Goal: Use online tool/utility: Utilize a website feature to perform a specific function

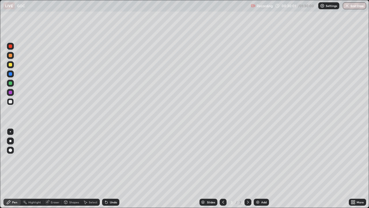
scroll to position [208, 369]
click at [11, 75] on div at bounding box center [10, 73] width 3 height 3
click at [106, 202] on icon at bounding box center [106, 202] width 2 height 2
click at [105, 201] on icon at bounding box center [106, 202] width 2 height 2
click at [88, 203] on div "Select" at bounding box center [90, 201] width 18 height 7
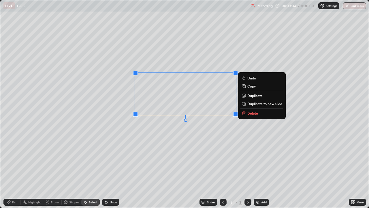
click at [249, 114] on p "Delete" at bounding box center [252, 113] width 11 height 5
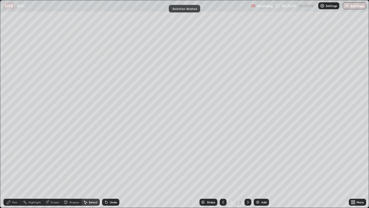
click at [15, 200] on div "Pen" at bounding box center [14, 201] width 5 height 3
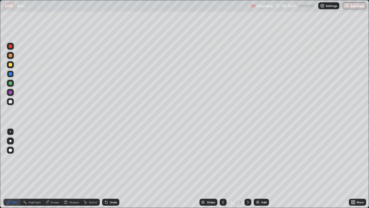
click at [9, 93] on div at bounding box center [10, 92] width 3 height 3
click at [9, 66] on div at bounding box center [10, 64] width 7 height 7
click at [259, 205] on div "Add" at bounding box center [261, 201] width 15 height 7
click at [12, 102] on div at bounding box center [10, 101] width 7 height 7
click at [11, 92] on div at bounding box center [10, 92] width 3 height 3
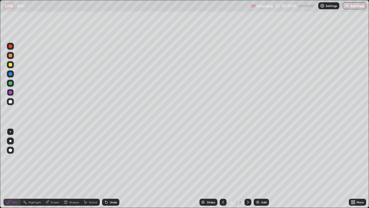
click at [12, 64] on div at bounding box center [10, 64] width 3 height 3
click at [11, 75] on div at bounding box center [10, 73] width 3 height 3
click at [51, 205] on div "Eraser" at bounding box center [52, 201] width 18 height 7
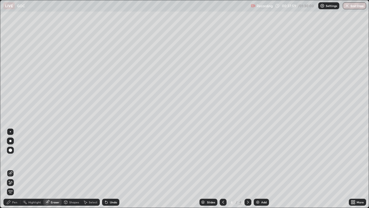
click at [18, 202] on div "Pen" at bounding box center [11, 201] width 17 height 7
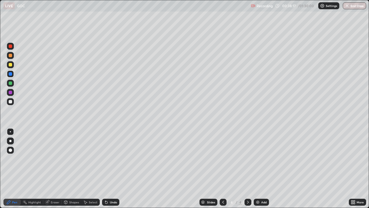
click at [11, 102] on div at bounding box center [10, 101] width 3 height 3
click at [10, 46] on div at bounding box center [10, 45] width 3 height 3
click at [10, 74] on div at bounding box center [10, 73] width 3 height 3
click at [10, 46] on div at bounding box center [10, 45] width 3 height 3
click at [11, 82] on div at bounding box center [10, 82] width 3 height 3
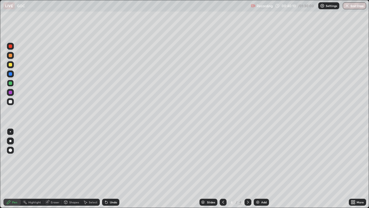
click at [10, 53] on div at bounding box center [10, 55] width 7 height 7
click at [9, 45] on div at bounding box center [10, 45] width 3 height 3
click at [11, 73] on div at bounding box center [10, 73] width 3 height 3
click at [10, 102] on div at bounding box center [10, 101] width 3 height 3
click at [107, 201] on icon at bounding box center [106, 202] width 5 height 5
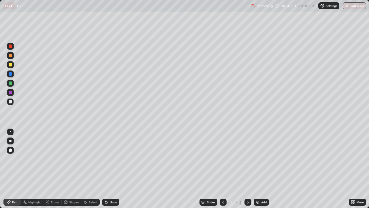
click at [105, 201] on icon at bounding box center [106, 202] width 2 height 2
click at [105, 201] on icon at bounding box center [105, 200] width 1 height 1
click at [259, 202] on img at bounding box center [258, 202] width 5 height 5
click at [11, 93] on div at bounding box center [10, 92] width 3 height 3
click at [108, 200] on icon at bounding box center [106, 202] width 5 height 5
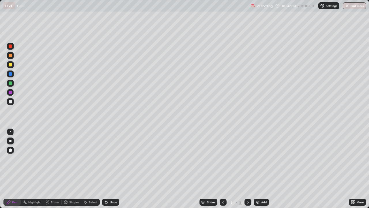
click at [10, 65] on div at bounding box center [10, 64] width 3 height 3
click at [12, 75] on div at bounding box center [10, 73] width 3 height 3
click at [110, 205] on div "Undo" at bounding box center [110, 201] width 17 height 7
click at [111, 205] on div "Undo" at bounding box center [110, 201] width 17 height 7
click at [110, 205] on div "Undo" at bounding box center [110, 201] width 17 height 7
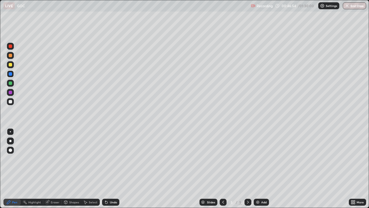
click at [109, 205] on div "Undo" at bounding box center [110, 201] width 17 height 7
click at [10, 102] on div at bounding box center [10, 101] width 3 height 3
click at [105, 201] on icon at bounding box center [105, 200] width 1 height 1
click at [8, 74] on div at bounding box center [10, 73] width 7 height 7
click at [107, 202] on icon at bounding box center [106, 202] width 2 height 2
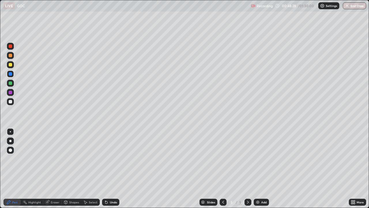
click at [105, 202] on icon at bounding box center [106, 202] width 2 height 2
click at [106, 201] on icon at bounding box center [106, 202] width 5 height 5
click at [107, 200] on icon at bounding box center [106, 202] width 5 height 5
click at [10, 102] on div at bounding box center [10, 101] width 3 height 3
click at [13, 47] on div at bounding box center [10, 46] width 7 height 7
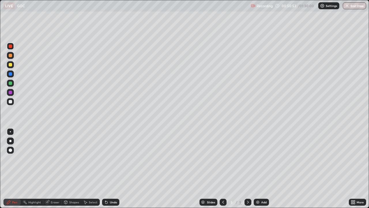
click at [11, 102] on div at bounding box center [10, 101] width 3 height 3
click at [11, 74] on div at bounding box center [10, 73] width 3 height 3
click at [263, 204] on div "Add" at bounding box center [261, 201] width 15 height 7
click at [9, 102] on div at bounding box center [10, 101] width 3 height 3
click at [11, 92] on div at bounding box center [10, 92] width 3 height 3
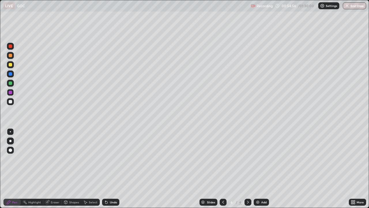
click at [9, 84] on div at bounding box center [10, 82] width 3 height 3
click at [12, 95] on div at bounding box center [10, 92] width 7 height 7
click at [11, 84] on div at bounding box center [10, 82] width 3 height 3
click at [12, 102] on div at bounding box center [10, 101] width 3 height 3
click at [12, 64] on div at bounding box center [10, 64] width 3 height 3
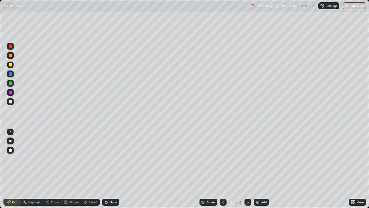
click at [10, 102] on div at bounding box center [10, 101] width 3 height 3
click at [11, 62] on div at bounding box center [10, 64] width 7 height 7
click at [258, 203] on img at bounding box center [258, 202] width 5 height 5
click at [11, 101] on div at bounding box center [10, 101] width 3 height 3
click at [12, 92] on div at bounding box center [10, 92] width 7 height 7
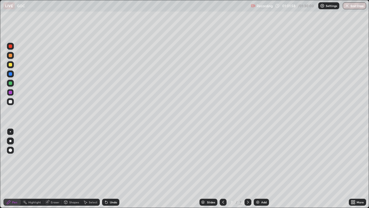
click at [11, 102] on div at bounding box center [10, 101] width 3 height 3
click at [110, 202] on div "Undo" at bounding box center [113, 201] width 7 height 3
click at [8, 93] on div at bounding box center [10, 92] width 7 height 7
click at [110, 202] on div "Undo" at bounding box center [113, 201] width 7 height 3
click at [12, 101] on div at bounding box center [10, 101] width 3 height 3
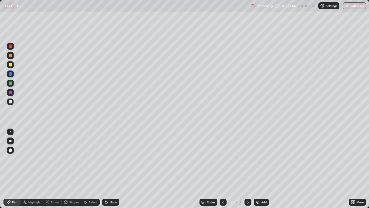
click at [110, 202] on div "Undo" at bounding box center [113, 201] width 7 height 3
click at [110, 203] on div "Undo" at bounding box center [113, 201] width 7 height 3
click at [12, 102] on div at bounding box center [10, 101] width 7 height 7
click at [260, 204] on div "Add" at bounding box center [261, 201] width 15 height 7
click at [11, 57] on div at bounding box center [10, 55] width 3 height 3
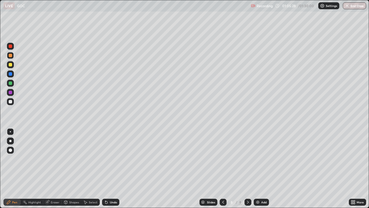
click at [10, 76] on div at bounding box center [10, 73] width 7 height 7
click at [222, 201] on icon at bounding box center [223, 202] width 5 height 5
click at [240, 202] on div "8" at bounding box center [240, 201] width 3 height 5
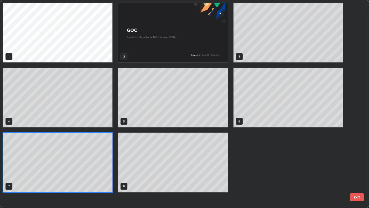
scroll to position [205, 366]
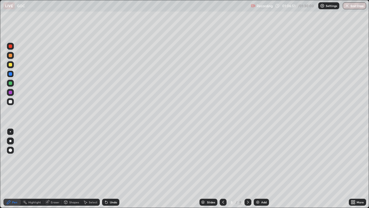
click at [14, 104] on div at bounding box center [10, 101] width 7 height 9
click at [11, 93] on div at bounding box center [10, 92] width 3 height 3
click at [10, 65] on div at bounding box center [10, 64] width 3 height 3
click at [261, 204] on div "Add" at bounding box center [261, 201] width 15 height 7
click at [10, 74] on div at bounding box center [10, 73] width 3 height 3
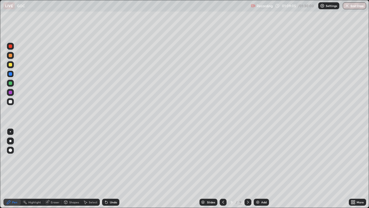
click at [105, 201] on icon at bounding box center [105, 200] width 1 height 1
click at [11, 101] on div at bounding box center [10, 101] width 3 height 3
click at [10, 94] on div at bounding box center [10, 92] width 7 height 7
click at [12, 102] on div at bounding box center [10, 101] width 3 height 3
click at [13, 84] on div at bounding box center [10, 83] width 7 height 7
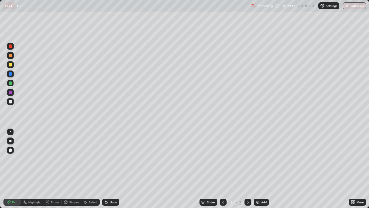
click at [262, 202] on div "Add" at bounding box center [263, 201] width 5 height 3
click at [12, 101] on div at bounding box center [10, 101] width 3 height 3
click at [87, 198] on div "Select" at bounding box center [90, 201] width 18 height 7
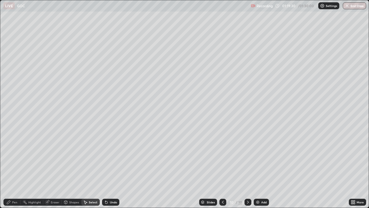
click at [53, 202] on div "Eraser" at bounding box center [55, 201] width 9 height 3
click at [16, 202] on div "Pen" at bounding box center [14, 201] width 5 height 3
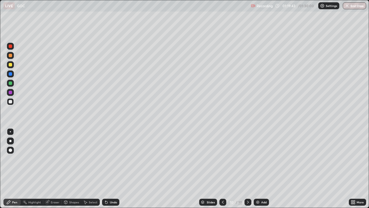
click at [50, 202] on div "Eraser" at bounding box center [52, 201] width 18 height 7
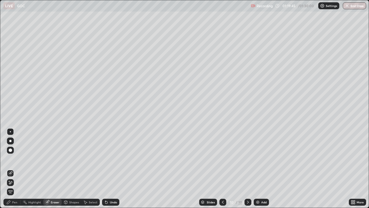
click at [12, 202] on div "Pen" at bounding box center [14, 201] width 5 height 3
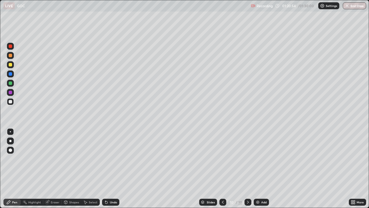
click at [12, 91] on div at bounding box center [10, 92] width 7 height 7
click at [11, 103] on div at bounding box center [10, 101] width 3 height 3
click at [10, 65] on div at bounding box center [10, 64] width 3 height 3
click at [11, 85] on div at bounding box center [10, 82] width 3 height 3
click at [8, 91] on div at bounding box center [10, 92] width 7 height 7
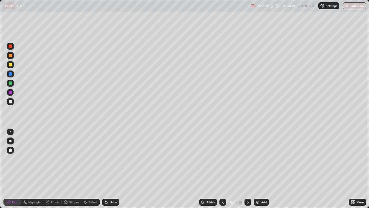
click at [7, 82] on div at bounding box center [10, 83] width 7 height 7
click at [257, 204] on img at bounding box center [258, 202] width 5 height 5
click at [10, 102] on div at bounding box center [10, 101] width 3 height 3
click at [12, 46] on div at bounding box center [10, 45] width 3 height 3
click at [11, 104] on div at bounding box center [10, 101] width 7 height 7
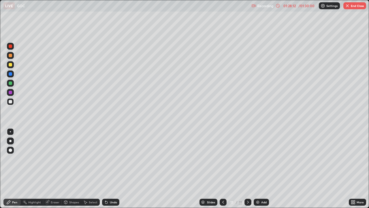
click at [348, 4] on img "button" at bounding box center [347, 5] width 5 height 5
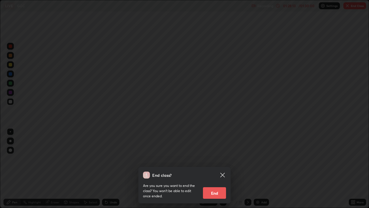
click at [214, 190] on button "End" at bounding box center [214, 193] width 23 height 12
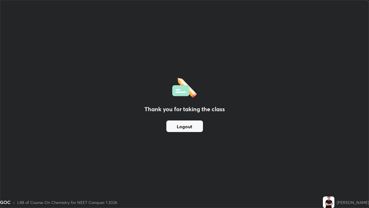
click at [194, 128] on button "Logout" at bounding box center [184, 126] width 37 height 12
